Goal: Task Accomplishment & Management: Manage account settings

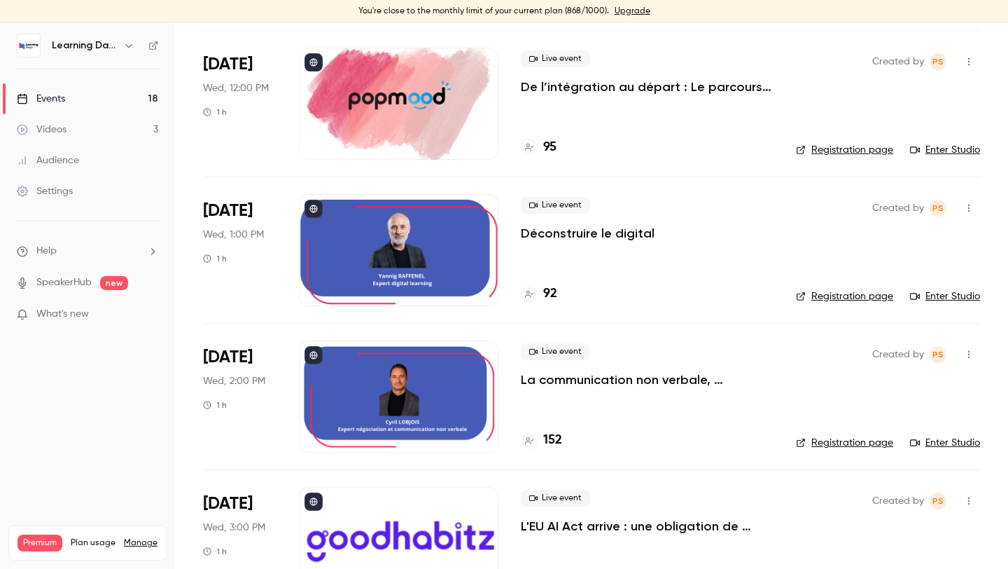
scroll to position [1271, 0]
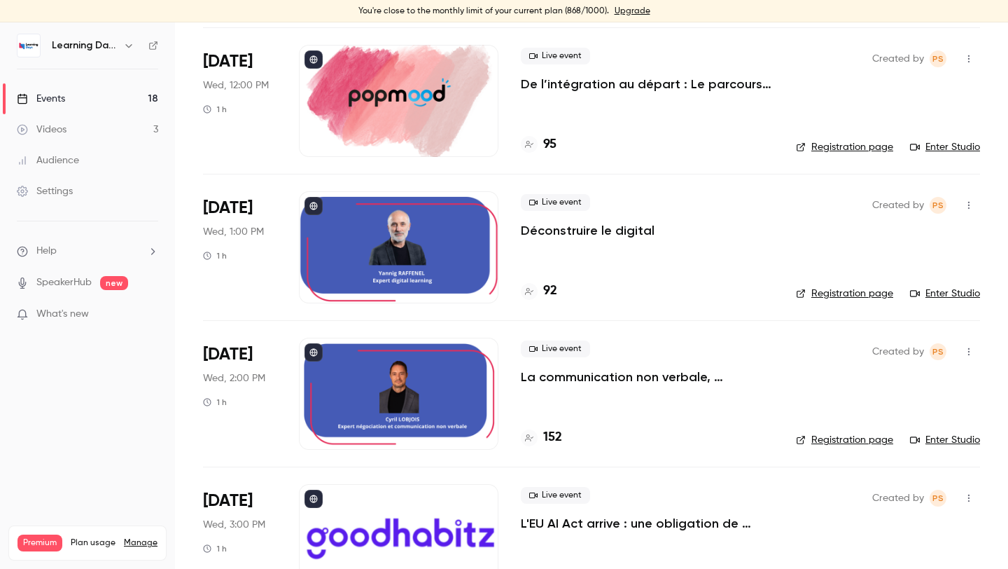
click at [549, 291] on h4 "92" at bounding box center [550, 290] width 14 height 19
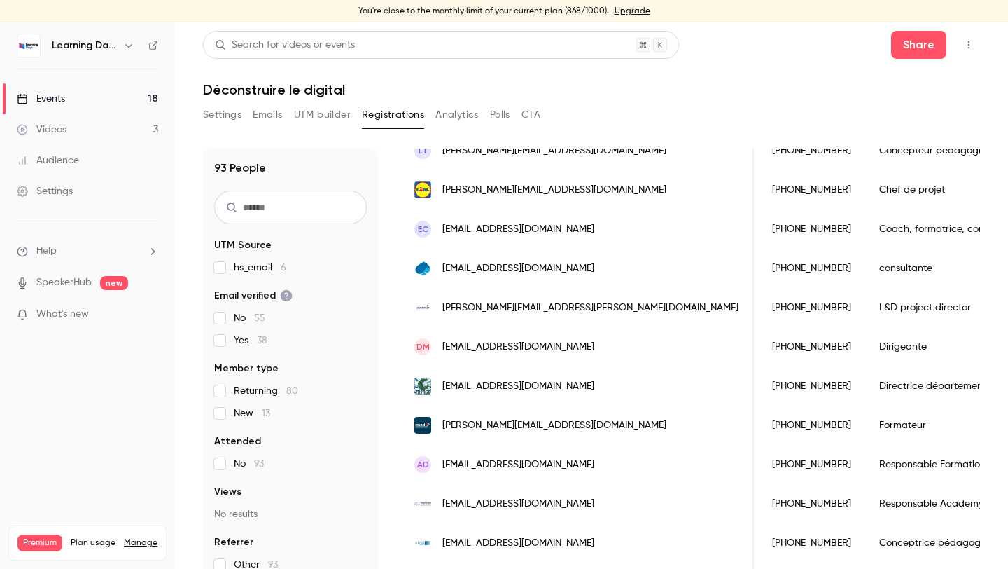
scroll to position [230, 0]
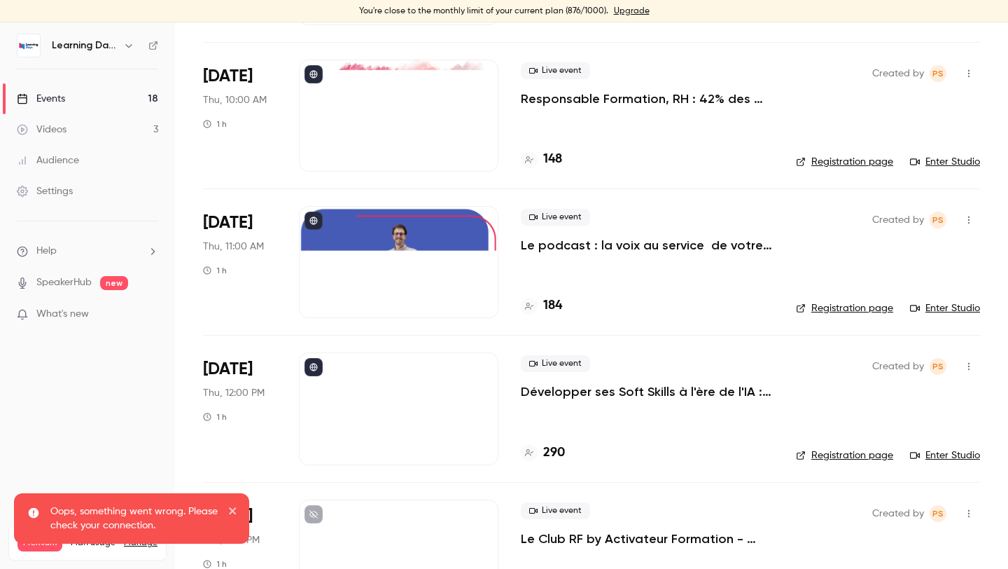
scroll to position [1610, 0]
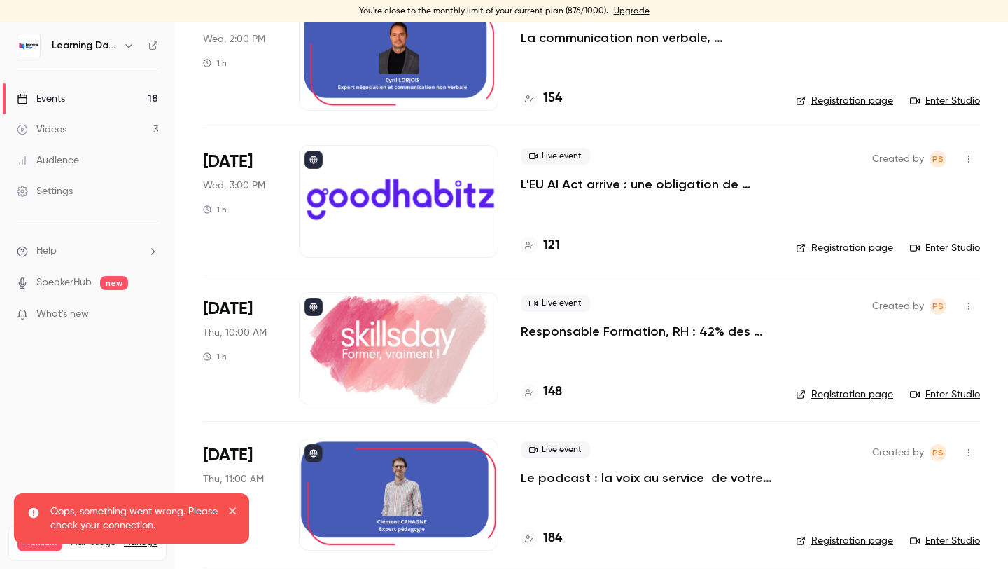
click at [404, 218] on div at bounding box center [399, 201] width 200 height 112
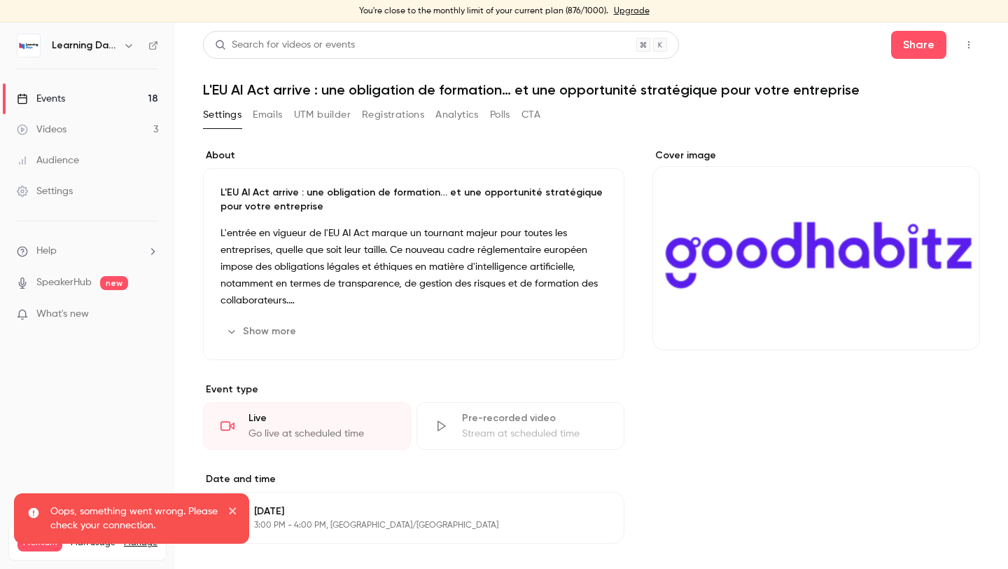
click at [849, 211] on div "Cover image" at bounding box center [817, 249] width 328 height 202
click at [0, 0] on input "Cover image" at bounding box center [0, 0] width 0 height 0
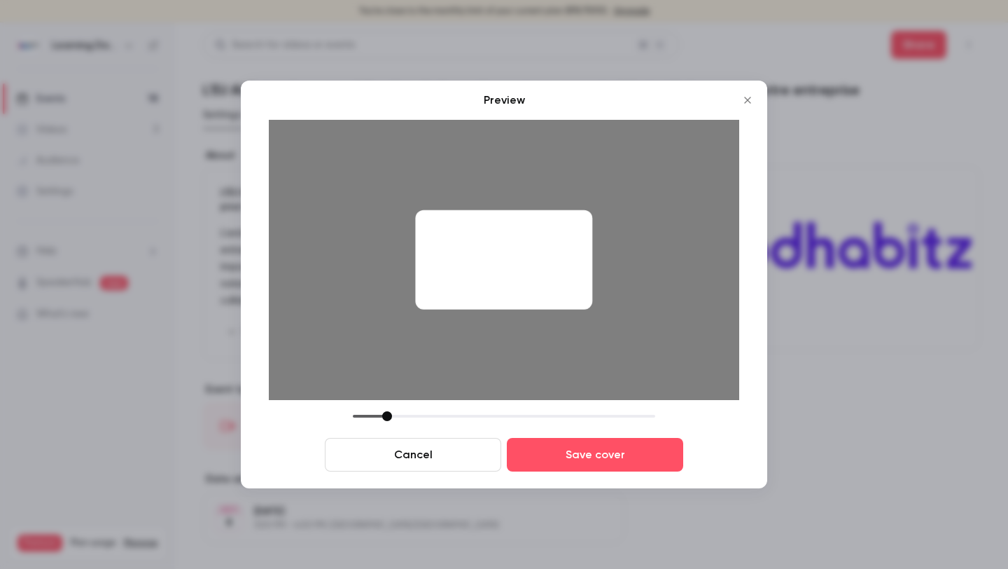
drag, startPoint x: 451, startPoint y: 412, endPoint x: 385, endPoint y: 412, distance: 65.8
click at [385, 412] on div at bounding box center [387, 416] width 10 height 10
click at [556, 435] on div "Cancel Save cover" at bounding box center [504, 441] width 471 height 60
click at [556, 440] on button "Save cover" at bounding box center [595, 455] width 176 height 34
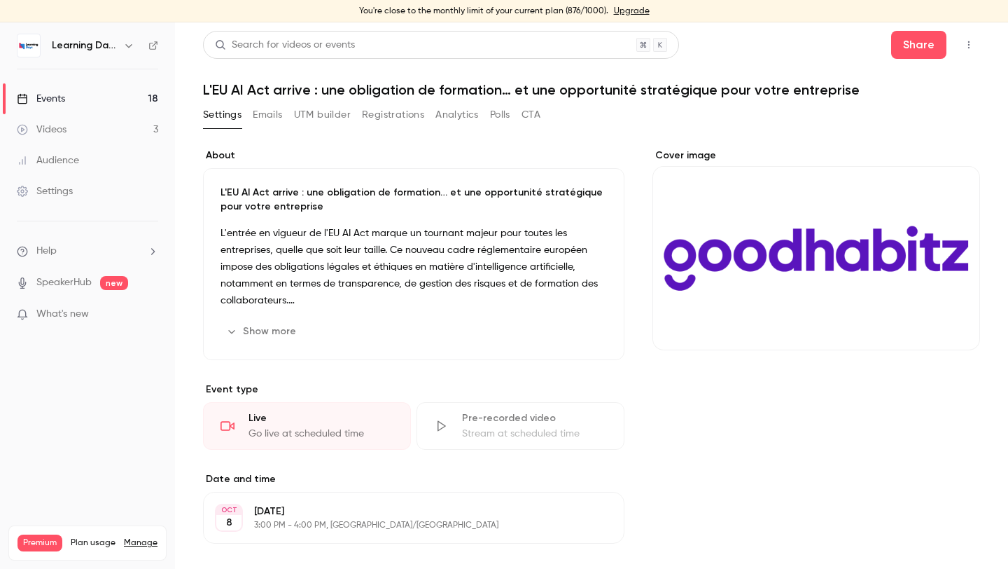
click at [699, 433] on div "Cover image" at bounding box center [817, 450] width 328 height 604
click at [62, 82] on ul "Events 18 Videos 3 Audience Settings" at bounding box center [87, 144] width 175 height 151
click at [71, 97] on link "Events 18" at bounding box center [87, 98] width 175 height 31
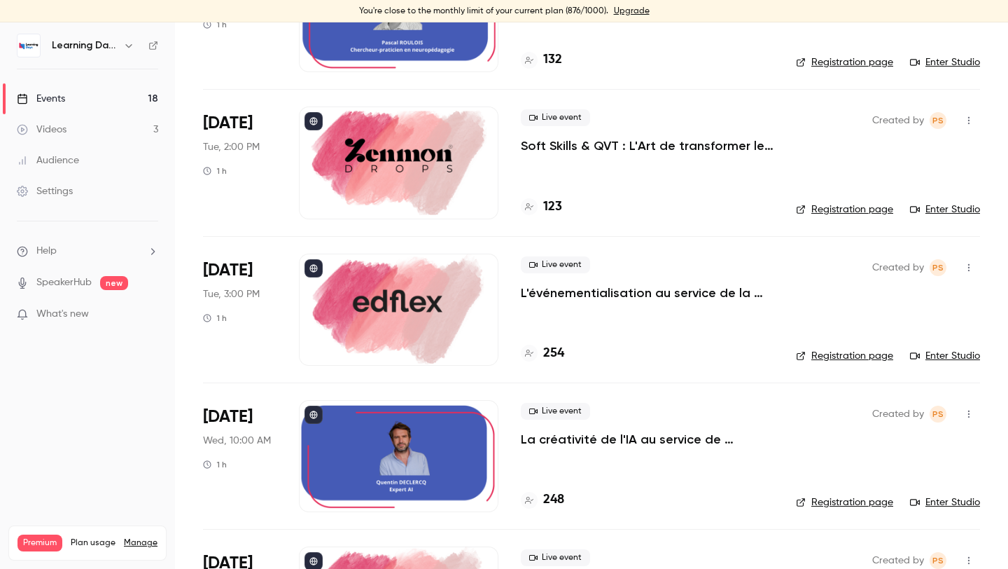
scroll to position [697, 0]
